Goal: Task Accomplishment & Management: Use online tool/utility

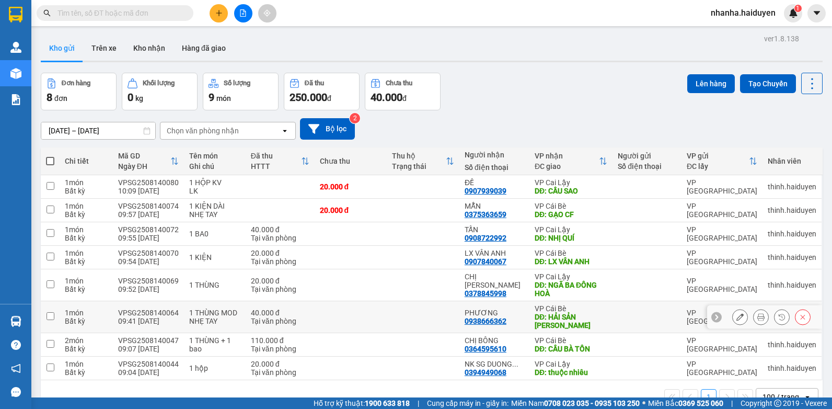
scroll to position [48, 0]
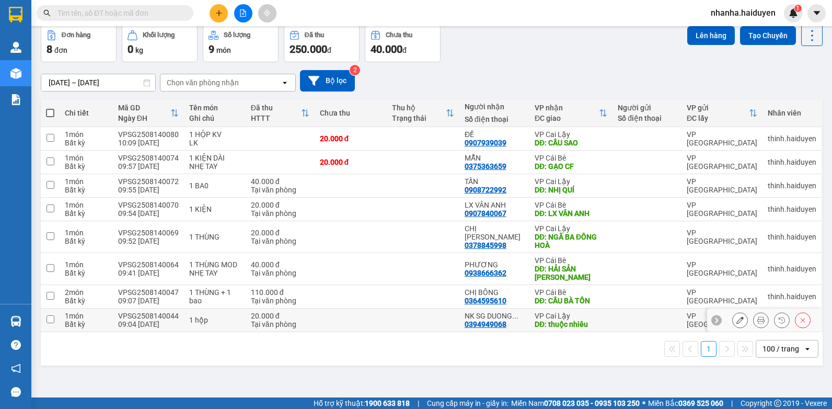
click at [409, 315] on td at bounding box center [423, 320] width 73 height 24
checkbox input "true"
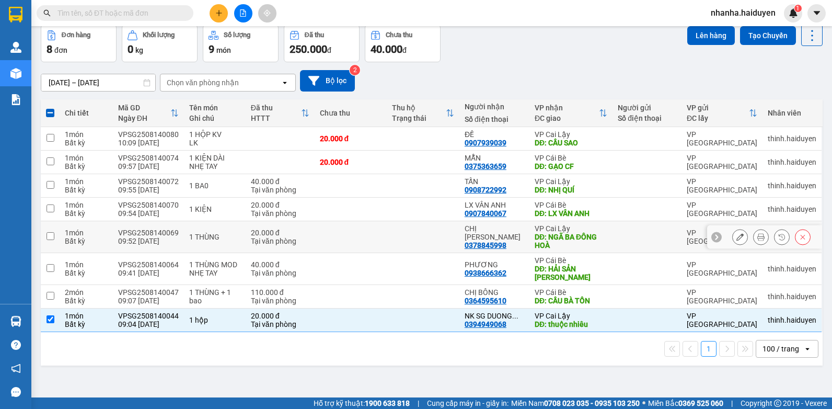
click at [424, 226] on td at bounding box center [423, 237] width 73 height 32
checkbox input "true"
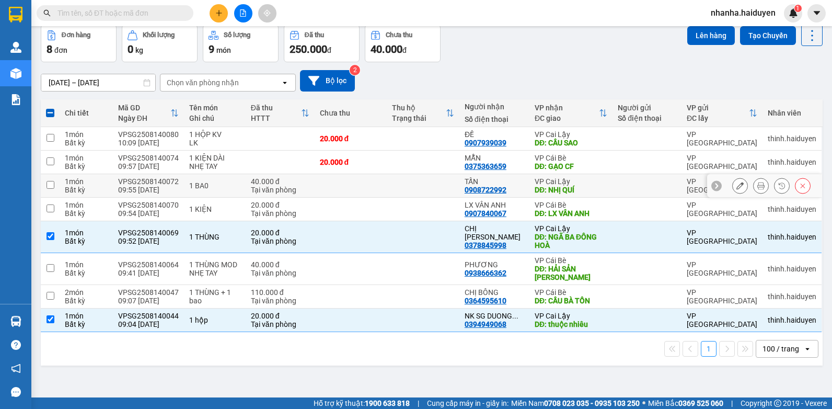
click at [429, 189] on td at bounding box center [423, 186] width 73 height 24
checkbox input "true"
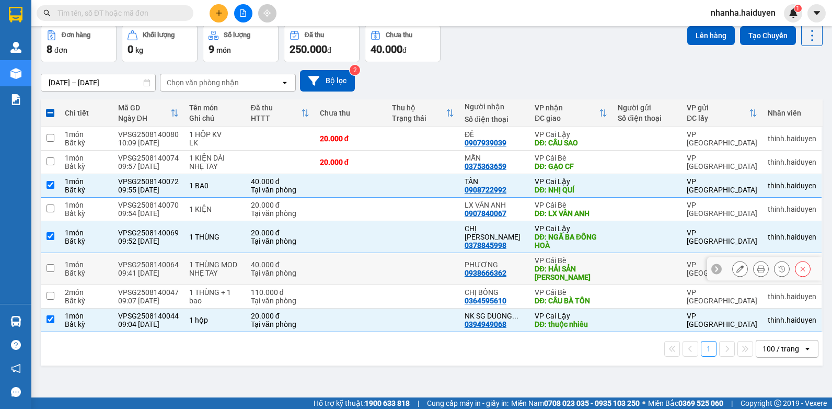
scroll to position [0, 0]
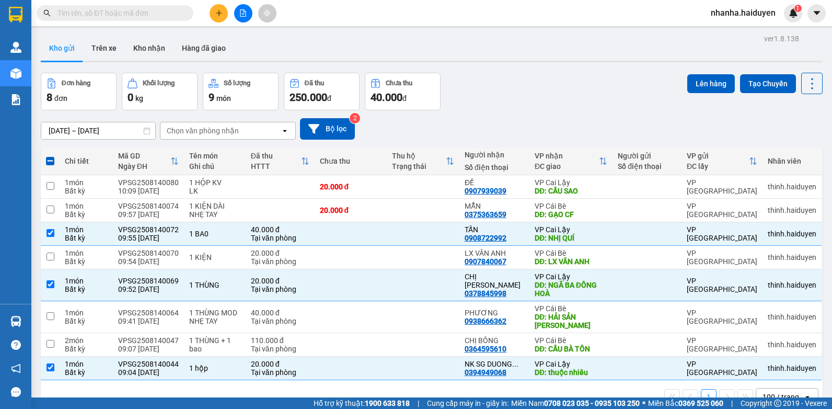
click at [703, 70] on div "ver 1.8.138 Kho gửi Trên xe [PERSON_NAME] Hàng đã [PERSON_NAME] hàng 8 đơn [PER…" at bounding box center [432, 235] width 790 height 409
click at [713, 79] on button "Lên hàng" at bounding box center [711, 83] width 48 height 19
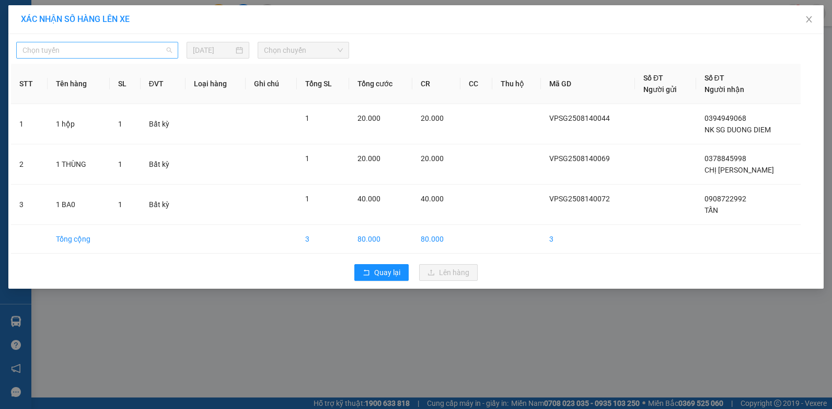
click at [99, 51] on span "Chọn tuyến" at bounding box center [96, 50] width 149 height 16
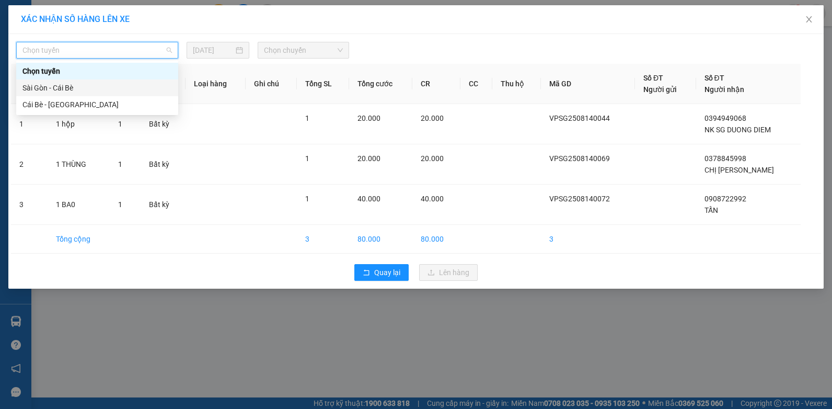
click at [97, 87] on div "Sài Gòn - Cái Bè" at bounding box center [96, 87] width 149 height 11
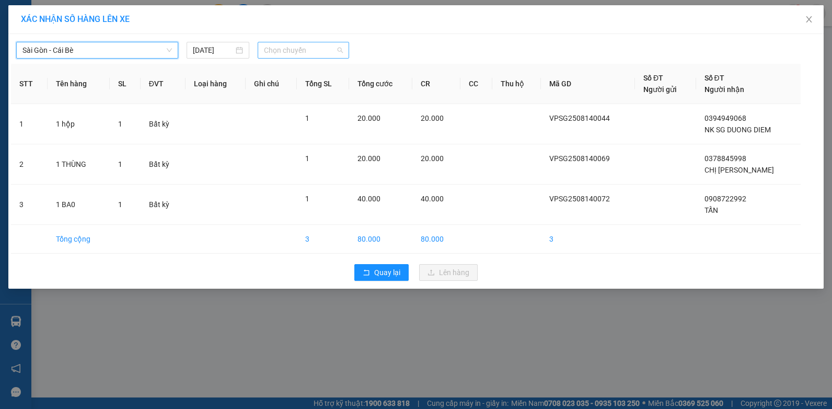
click at [297, 43] on span "Chọn chuyến" at bounding box center [303, 50] width 78 height 16
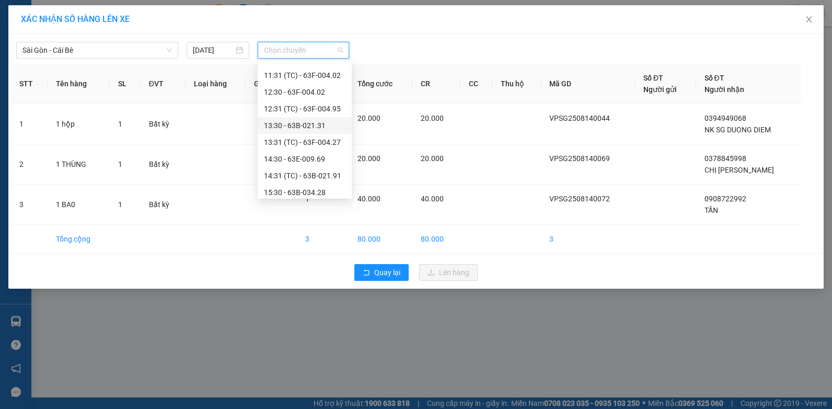
scroll to position [128, 0]
click at [308, 97] on div "10:31 (TC)" at bounding box center [305, 93] width 82 height 11
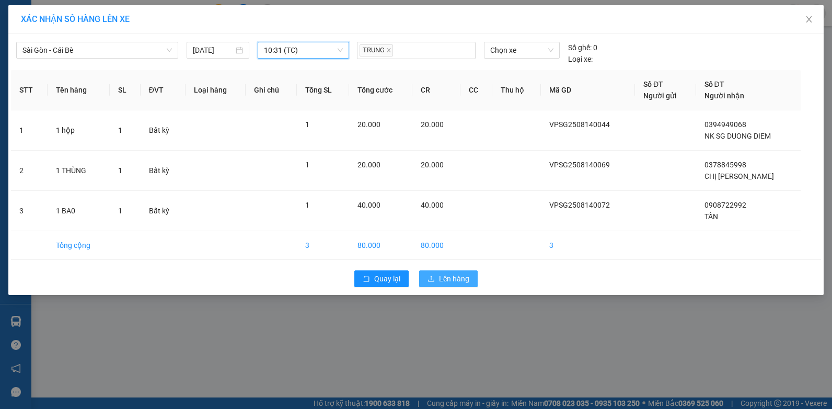
click at [428, 276] on icon "upload" at bounding box center [431, 278] width 7 height 7
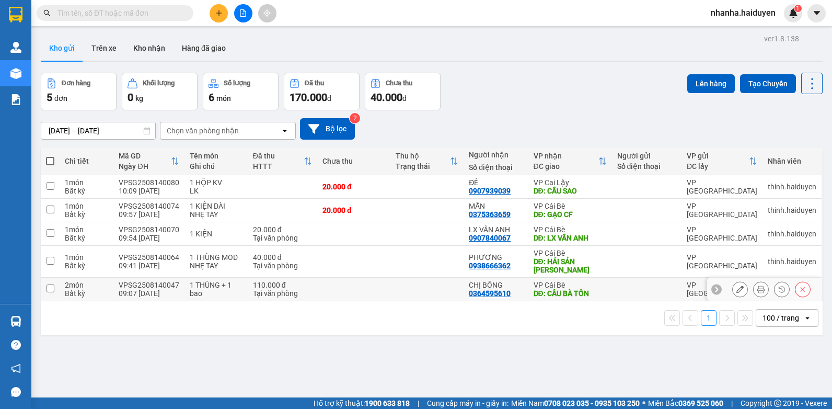
click at [366, 296] on td at bounding box center [353, 290] width 73 height 24
checkbox input "true"
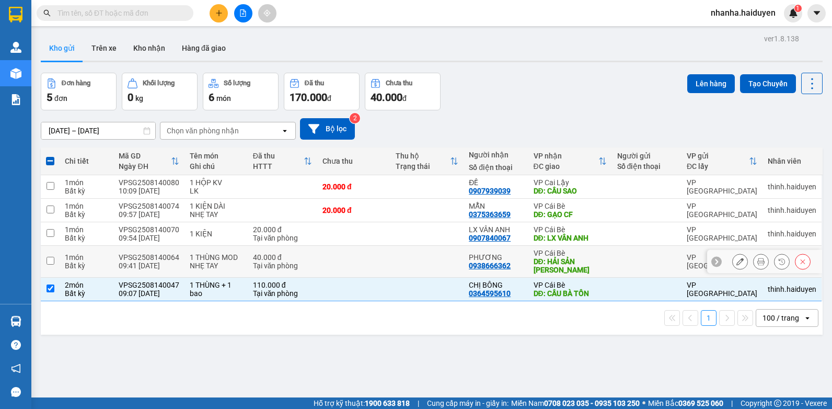
click at [372, 253] on td at bounding box center [353, 262] width 73 height 32
checkbox input "true"
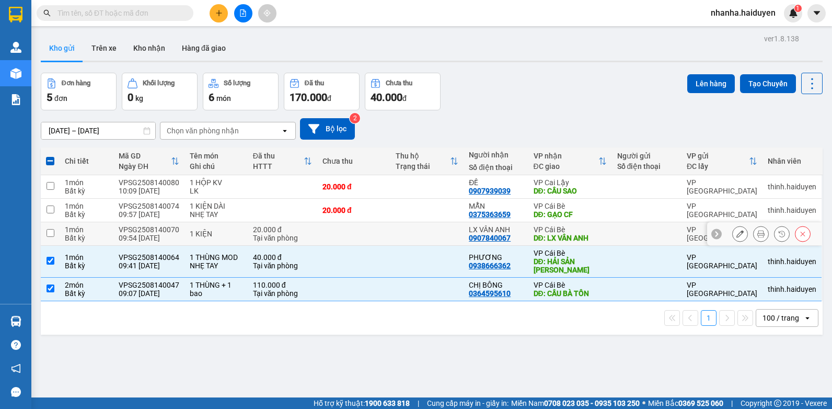
click at [370, 238] on td at bounding box center [353, 234] width 73 height 24
checkbox input "true"
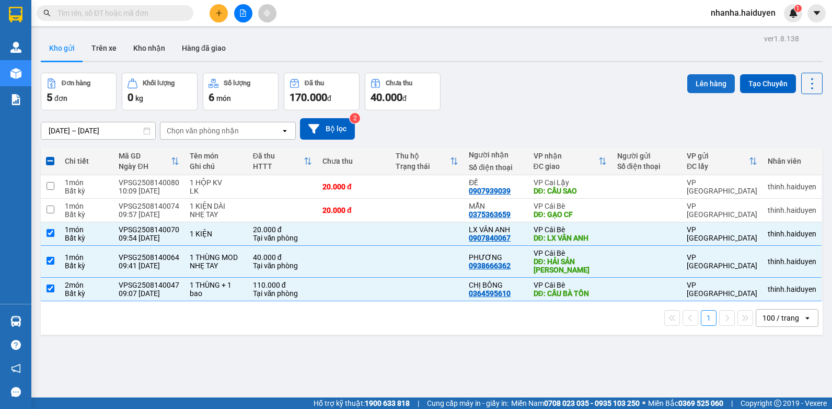
click at [705, 77] on button "Lên hàng" at bounding box center [711, 83] width 48 height 19
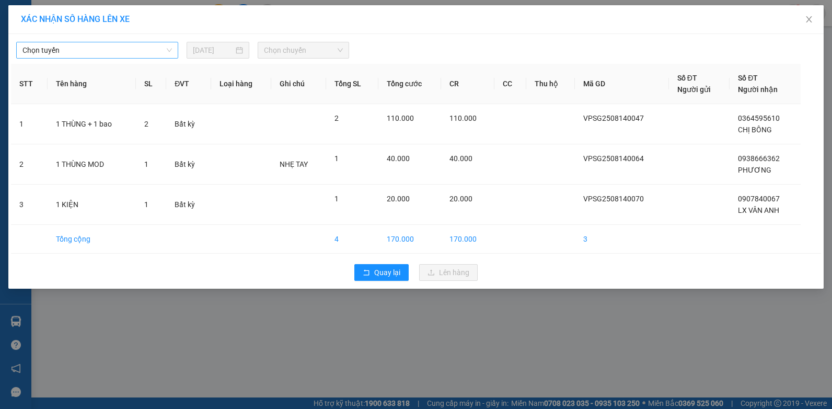
click at [67, 48] on span "Chọn tuyến" at bounding box center [96, 50] width 149 height 16
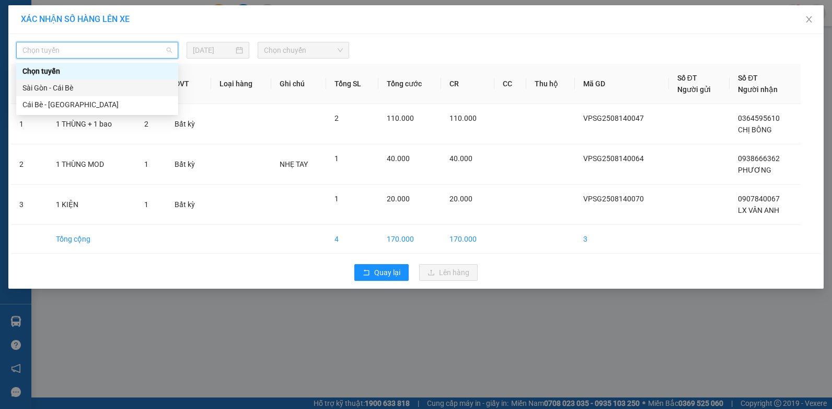
click at [73, 87] on div "Sài Gòn - Cái Bè" at bounding box center [96, 87] width 149 height 11
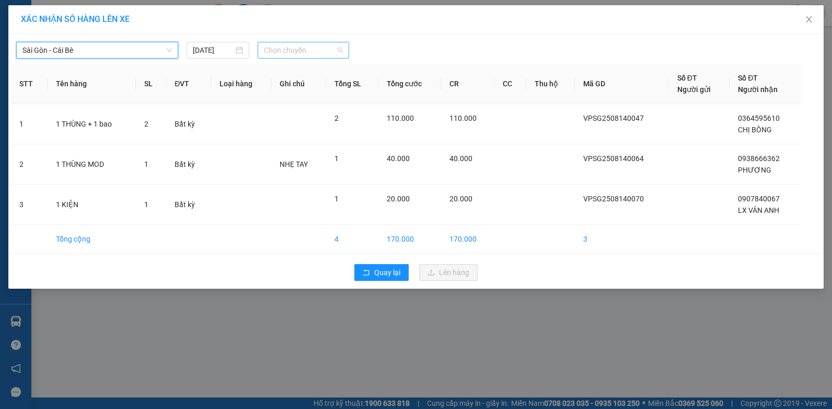
click at [283, 54] on span "Chọn chuyến" at bounding box center [303, 50] width 78 height 16
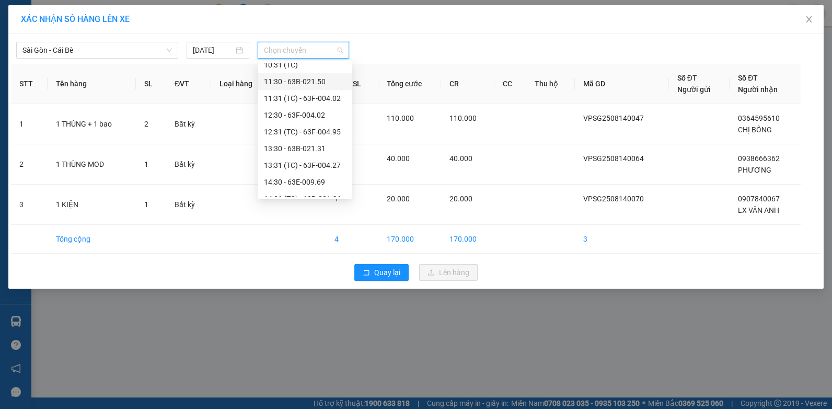
scroll to position [105, 0]
click at [296, 101] on div "10:30 - 63B-021.76" at bounding box center [305, 100] width 82 height 11
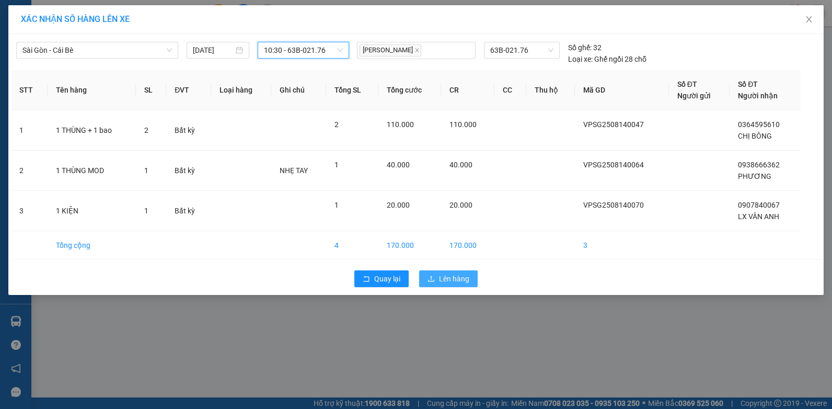
click at [458, 277] on span "Lên hàng" at bounding box center [454, 278] width 30 height 11
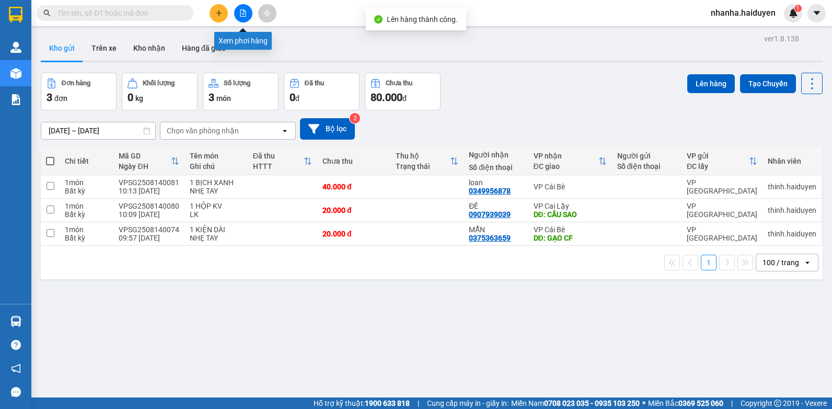
click at [246, 5] on button at bounding box center [243, 13] width 18 height 18
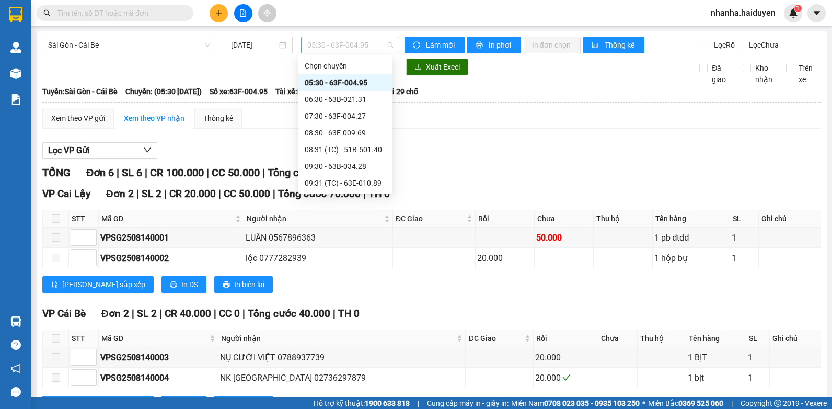
click at [304, 45] on div "05:30 - 63F-004.95" at bounding box center [350, 45] width 98 height 17
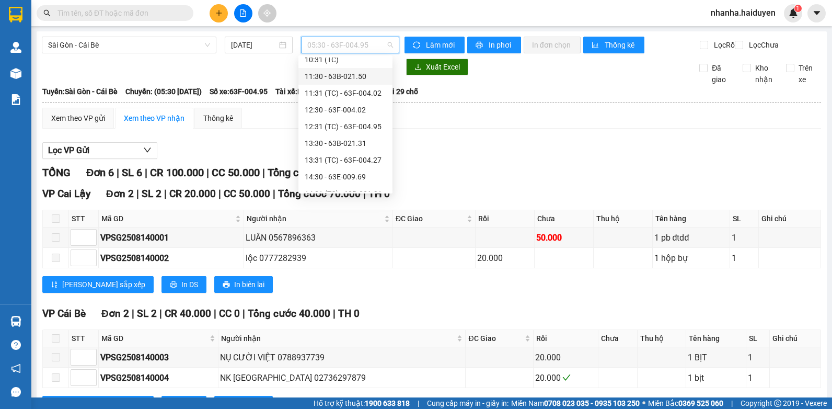
scroll to position [105, 0]
click at [355, 97] on div "10:30 - 63B-021.76" at bounding box center [346, 94] width 82 height 11
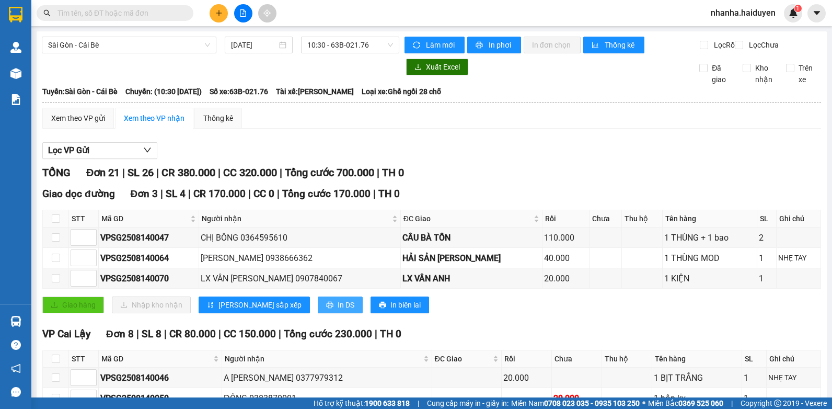
click at [318, 313] on button "In DS" at bounding box center [340, 304] width 45 height 17
click at [308, 42] on span "10:30 - 63B-021.76" at bounding box center [350, 45] width 86 height 16
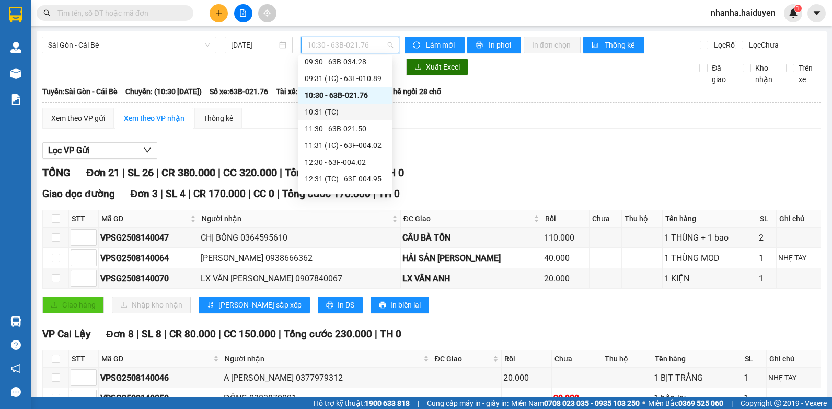
click at [332, 116] on div "10:31 (TC)" at bounding box center [346, 111] width 82 height 11
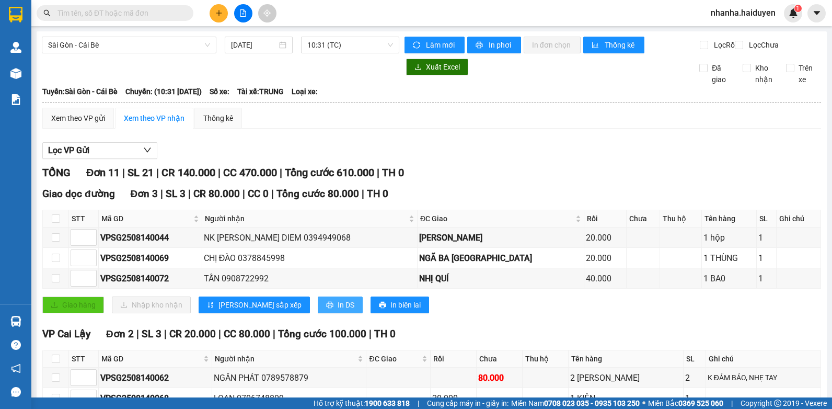
click at [326, 308] on icon "printer" at bounding box center [329, 304] width 7 height 7
click at [55, 223] on input "checkbox" at bounding box center [56, 218] width 8 height 8
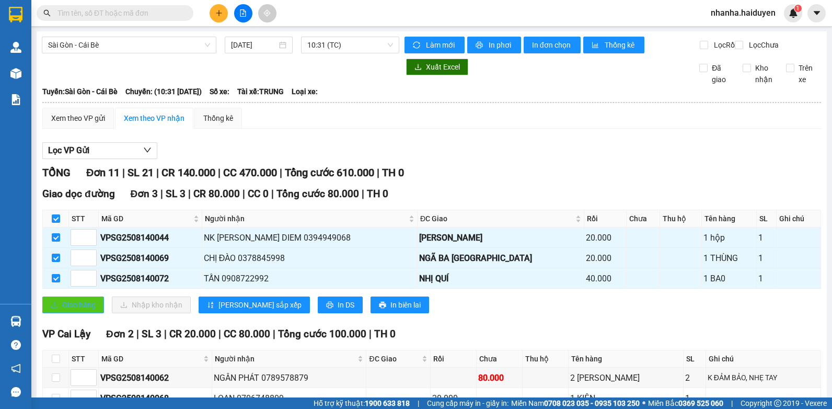
click at [85, 310] on span "Giao hàng" at bounding box center [78, 304] width 33 height 11
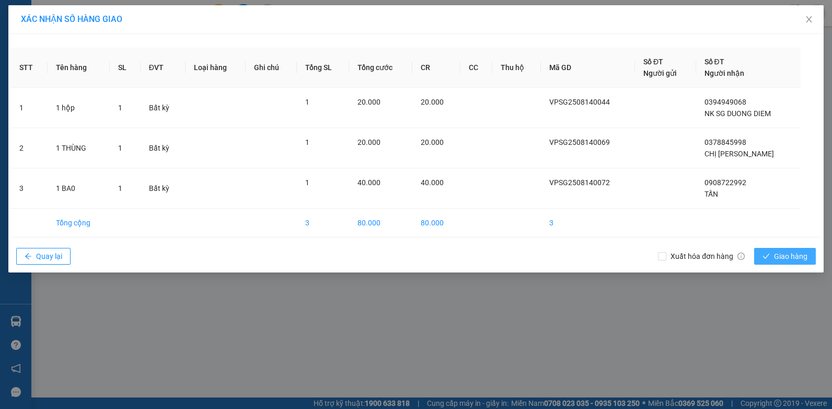
click at [790, 263] on button "Giao hàng" at bounding box center [785, 256] width 62 height 17
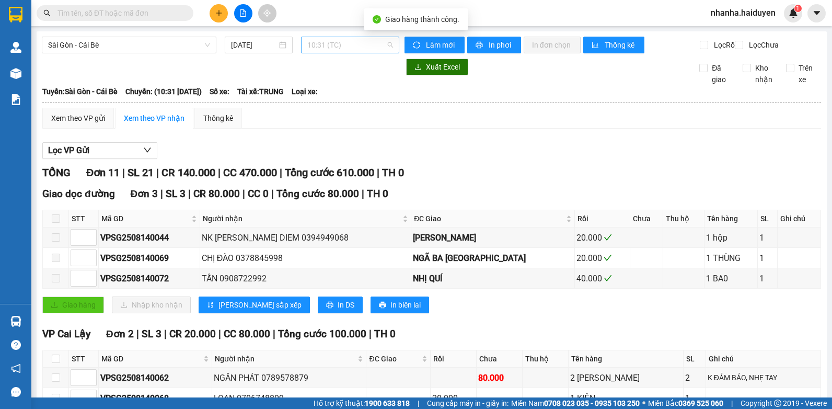
click at [340, 42] on span "10:31 (TC)" at bounding box center [350, 45] width 86 height 16
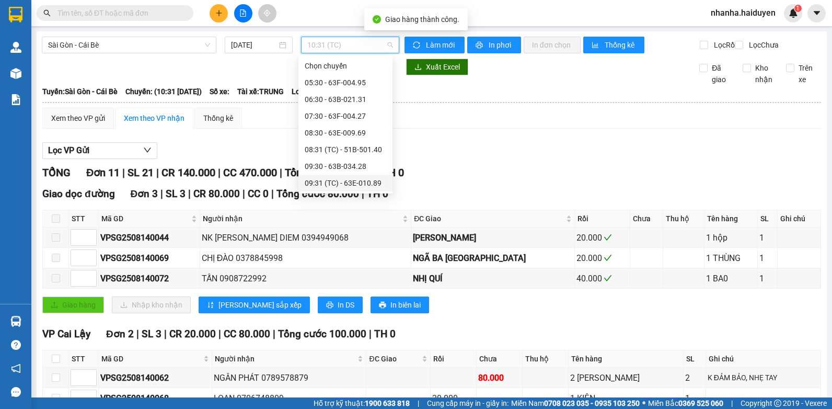
click at [352, 191] on div "10:30 - 63B-021.76" at bounding box center [345, 199] width 94 height 17
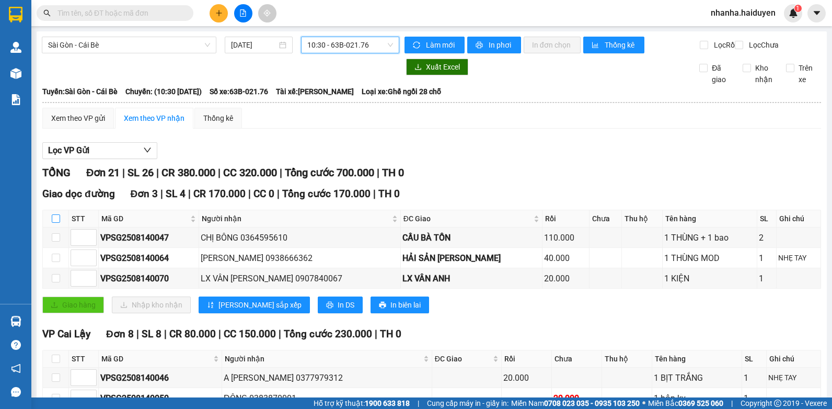
click at [54, 223] on input "checkbox" at bounding box center [56, 218] width 8 height 8
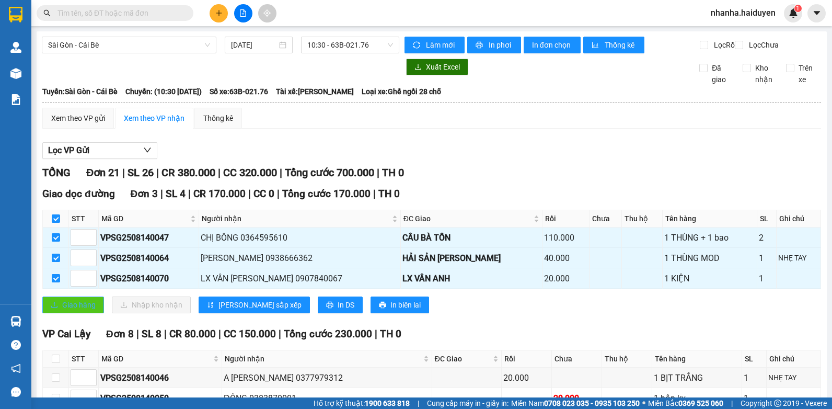
click at [75, 310] on span "Giao hàng" at bounding box center [78, 304] width 33 height 11
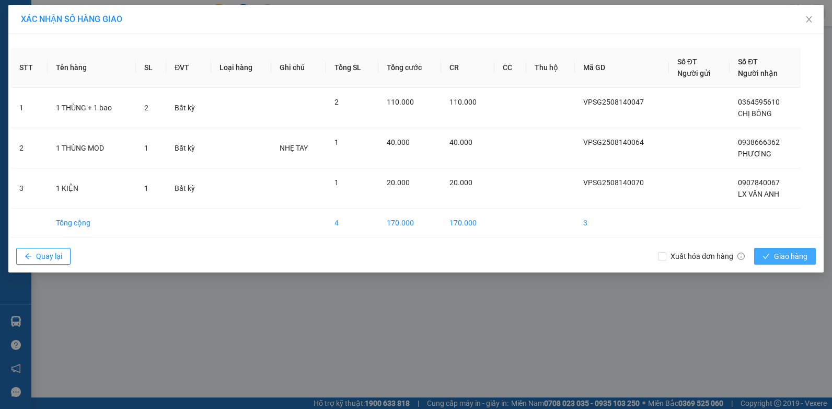
click at [777, 259] on button "Giao hàng" at bounding box center [785, 256] width 62 height 17
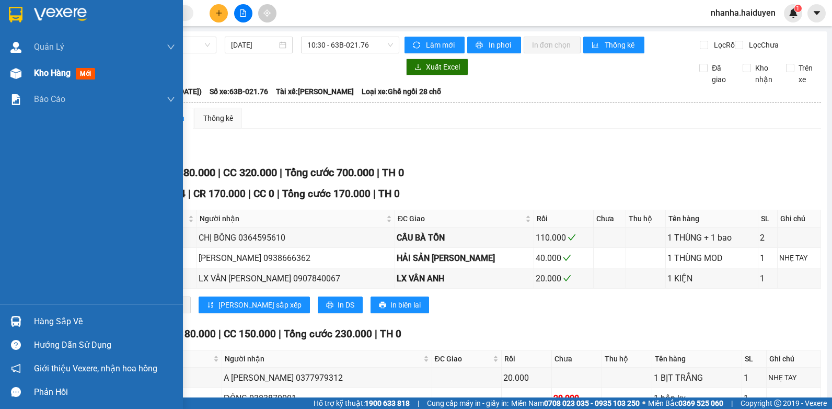
click at [22, 68] on div at bounding box center [16, 73] width 18 height 18
